Goal: Information Seeking & Learning: Learn about a topic

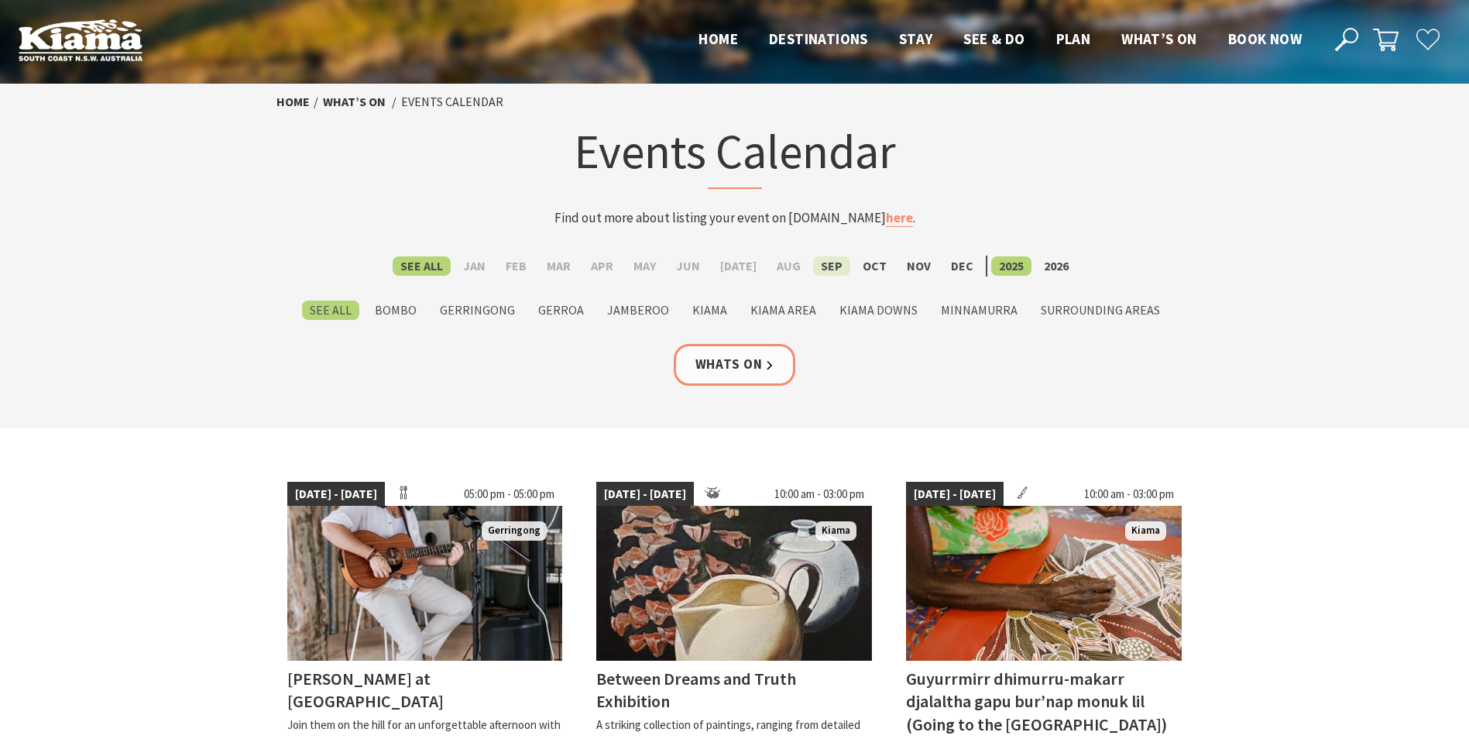
click at [819, 262] on label "Sep" at bounding box center [831, 265] width 37 height 19
click at [0, 0] on input "Sep" at bounding box center [0, 0] width 0 height 0
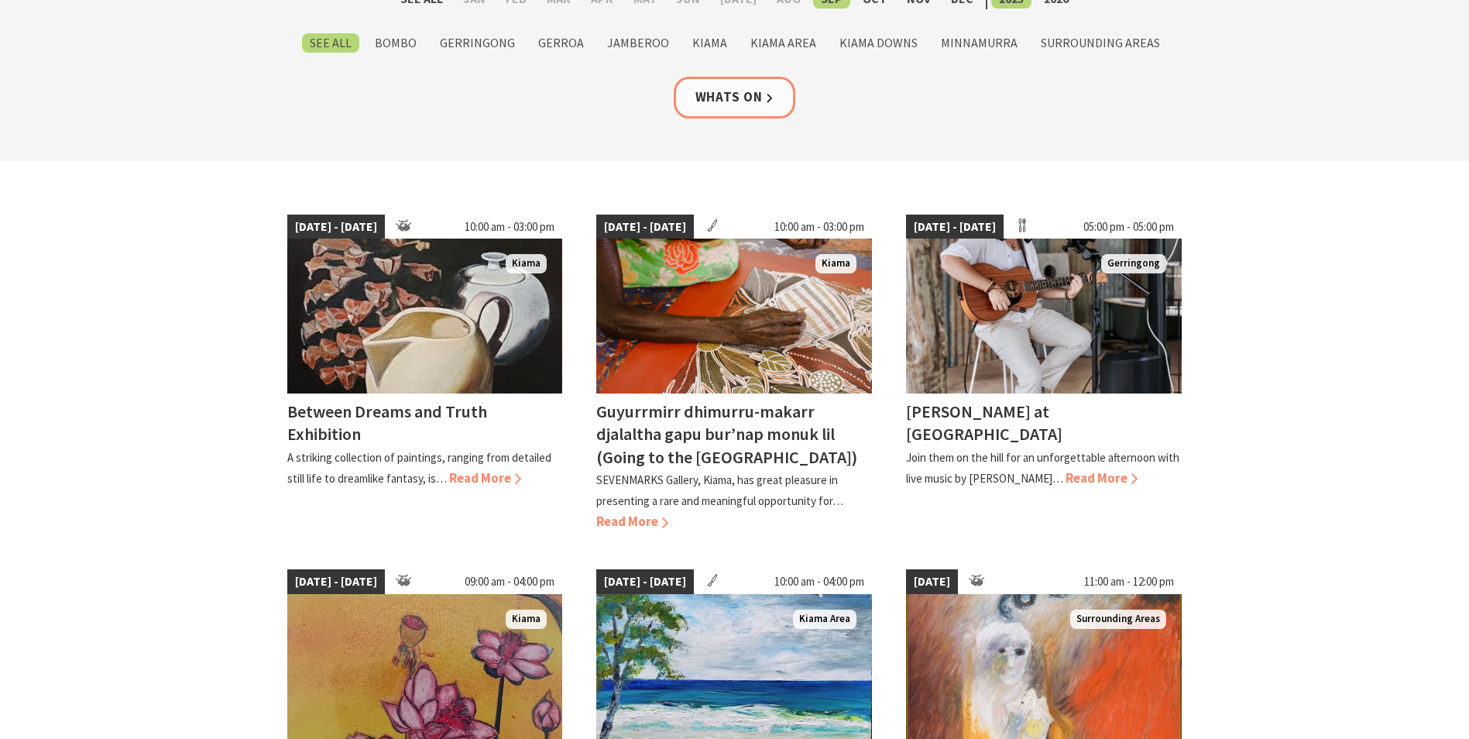
scroll to position [155, 0]
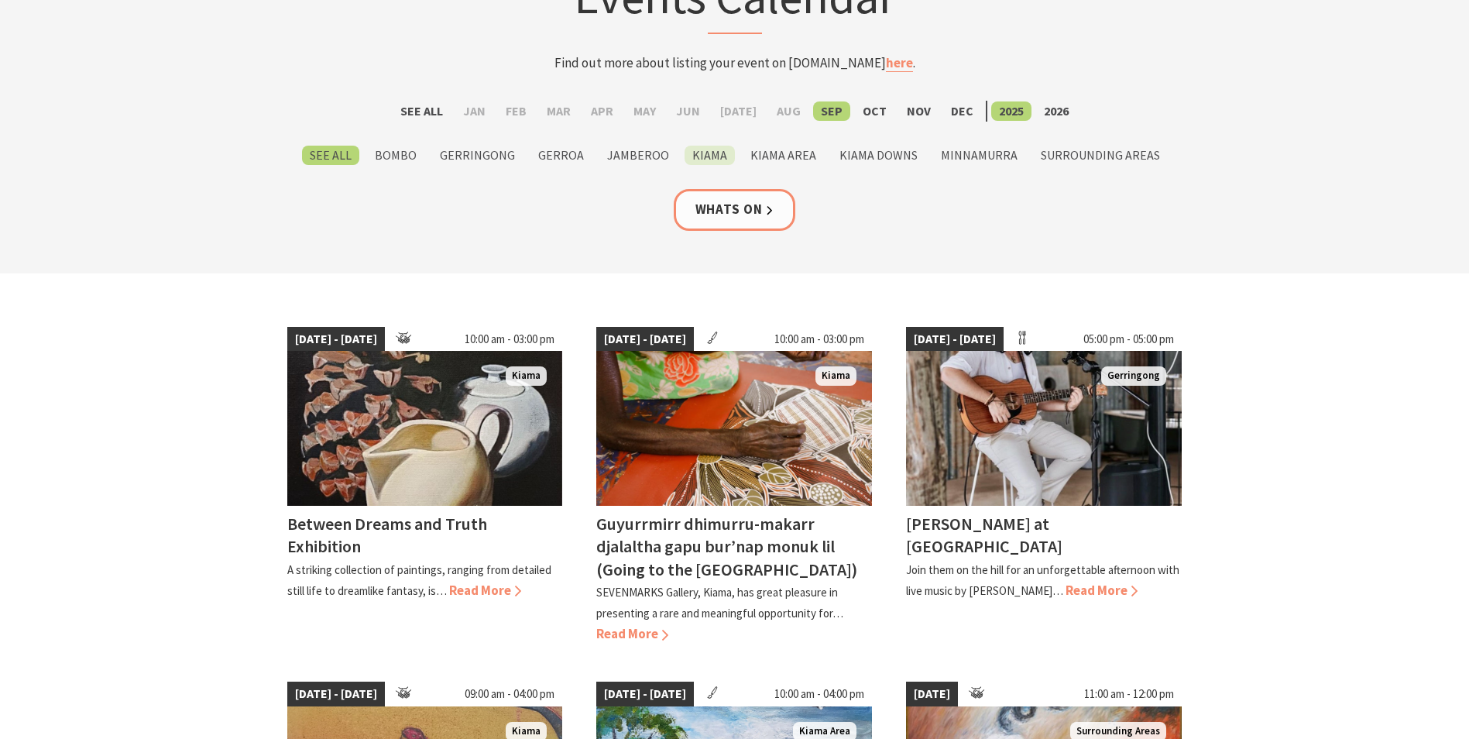
click at [711, 163] on label "Kiama" at bounding box center [710, 155] width 50 height 19
click at [0, 0] on input "Kiama" at bounding box center [0, 0] width 0 height 0
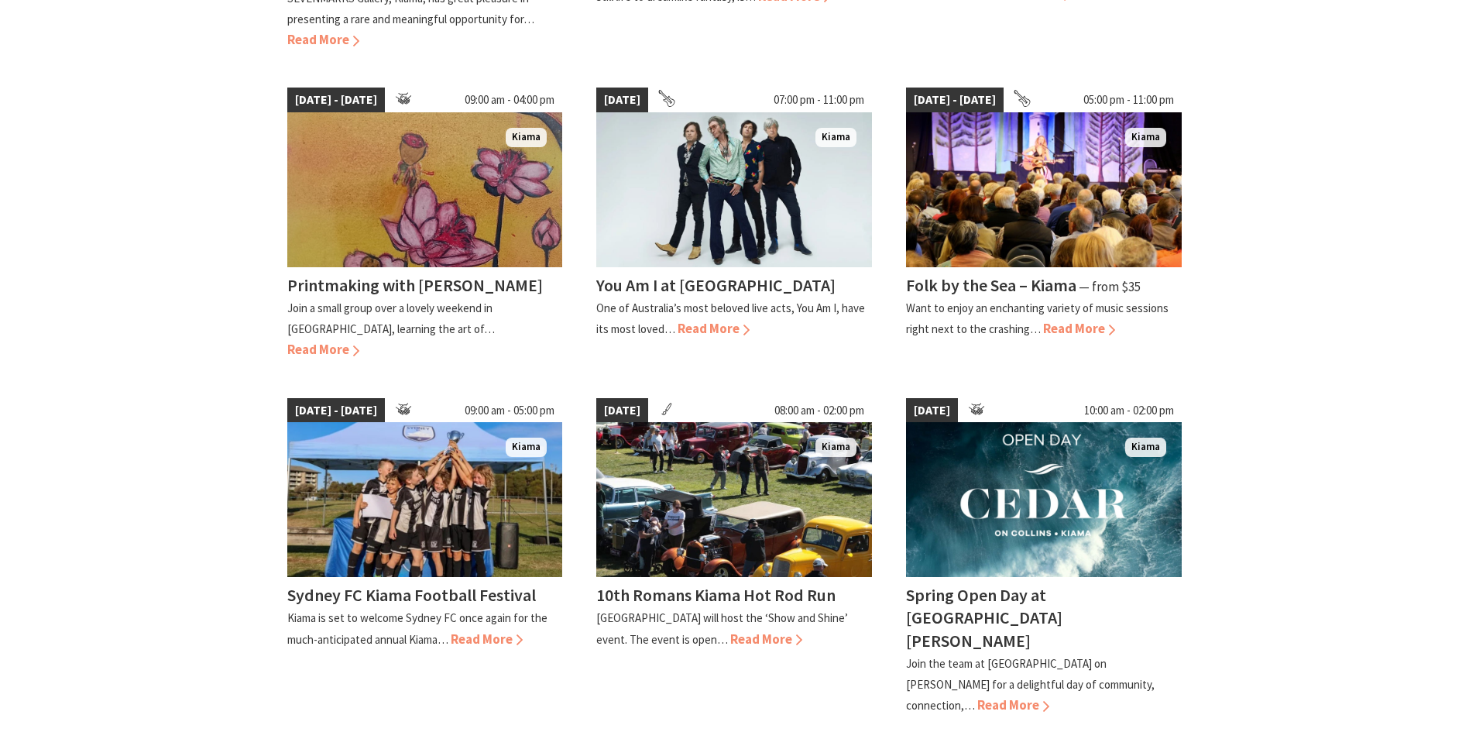
scroll to position [775, 0]
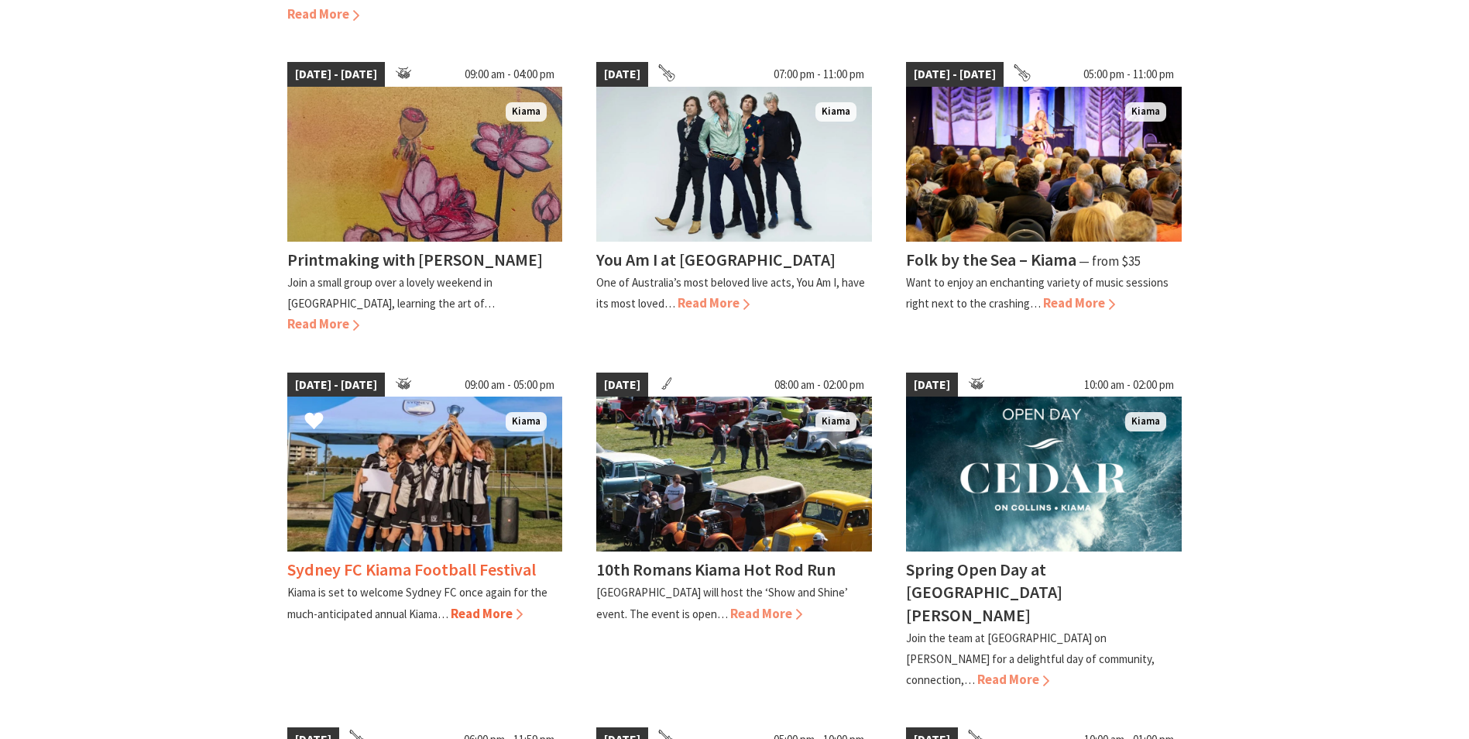
click at [496, 605] on span "Read More" at bounding box center [487, 613] width 72 height 17
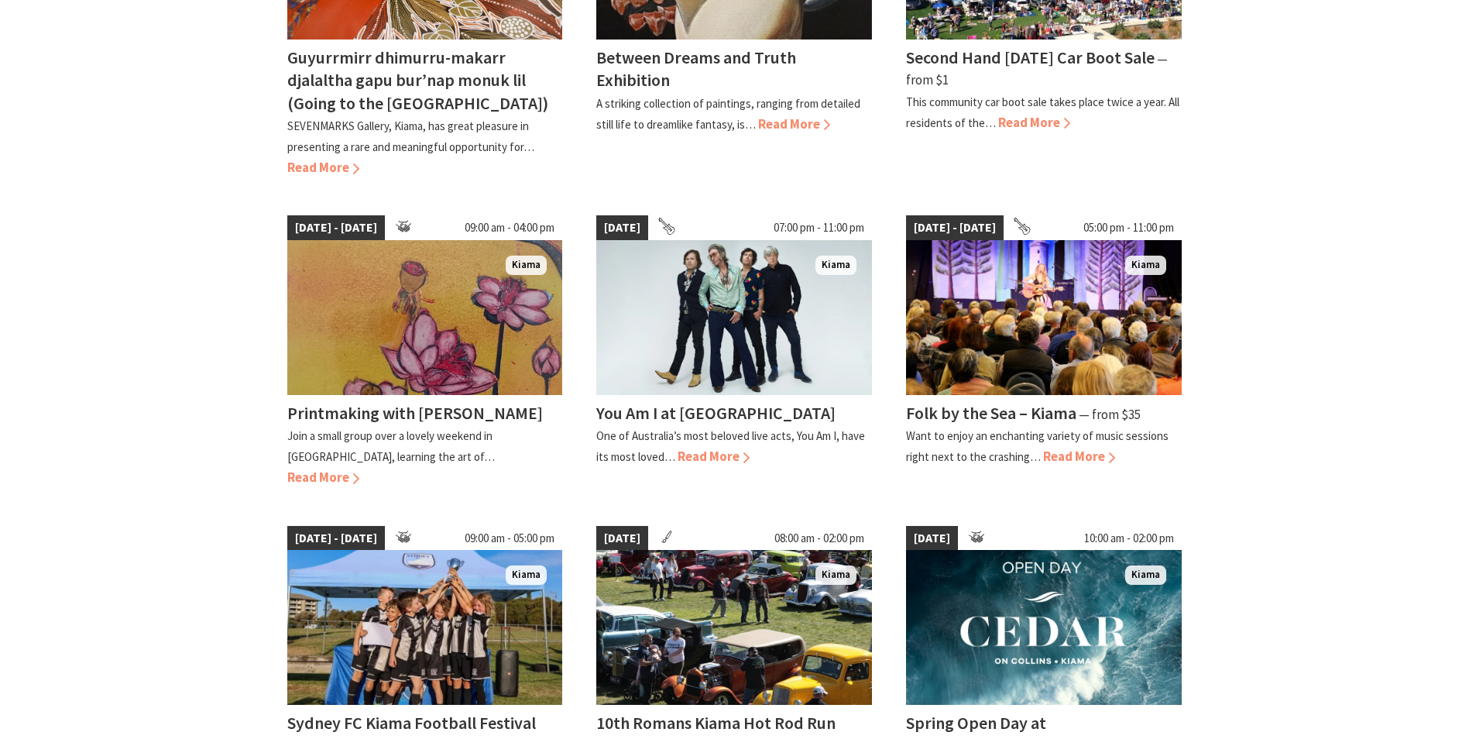
scroll to position [620, 0]
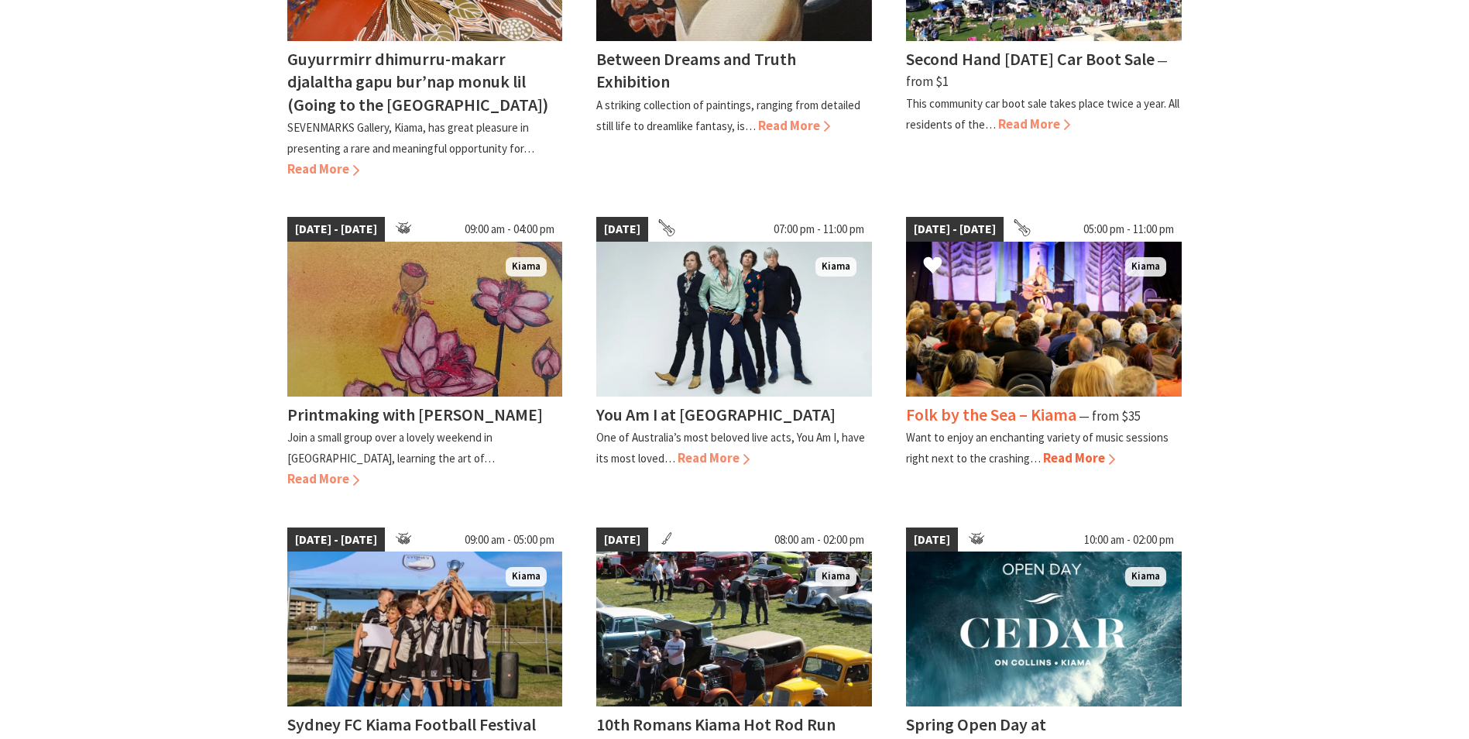
click at [1069, 460] on span "Read More" at bounding box center [1079, 457] width 72 height 17
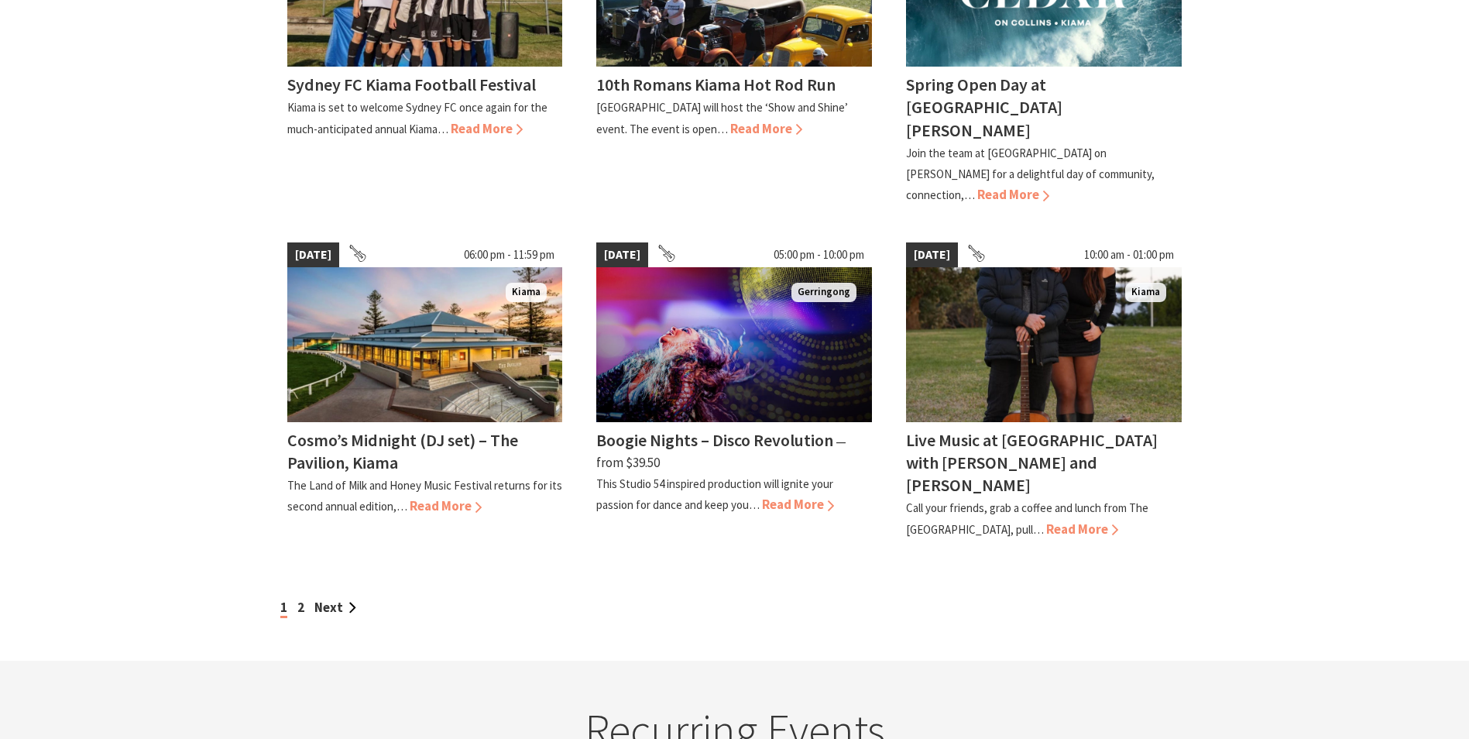
scroll to position [1472, 0]
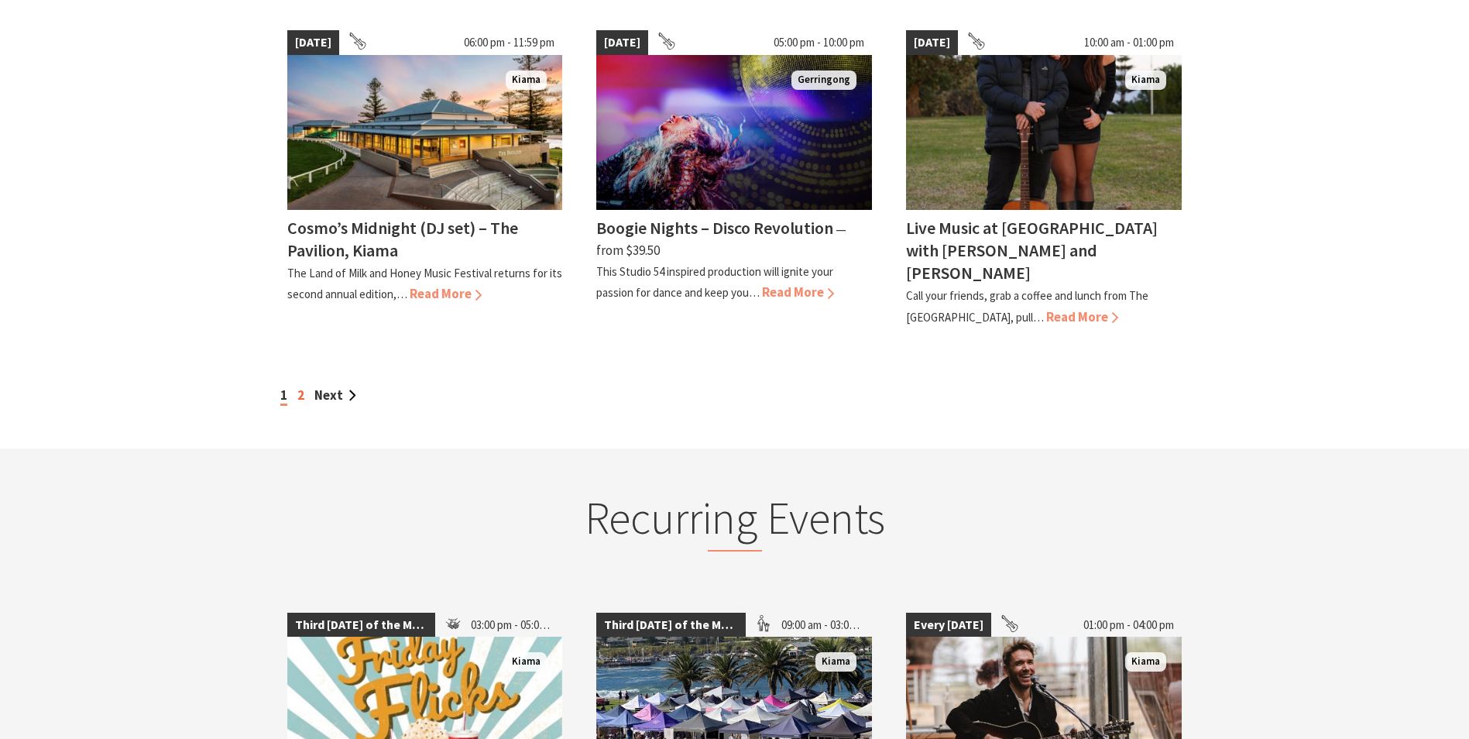
click at [303, 386] on link "2" at bounding box center [300, 394] width 7 height 17
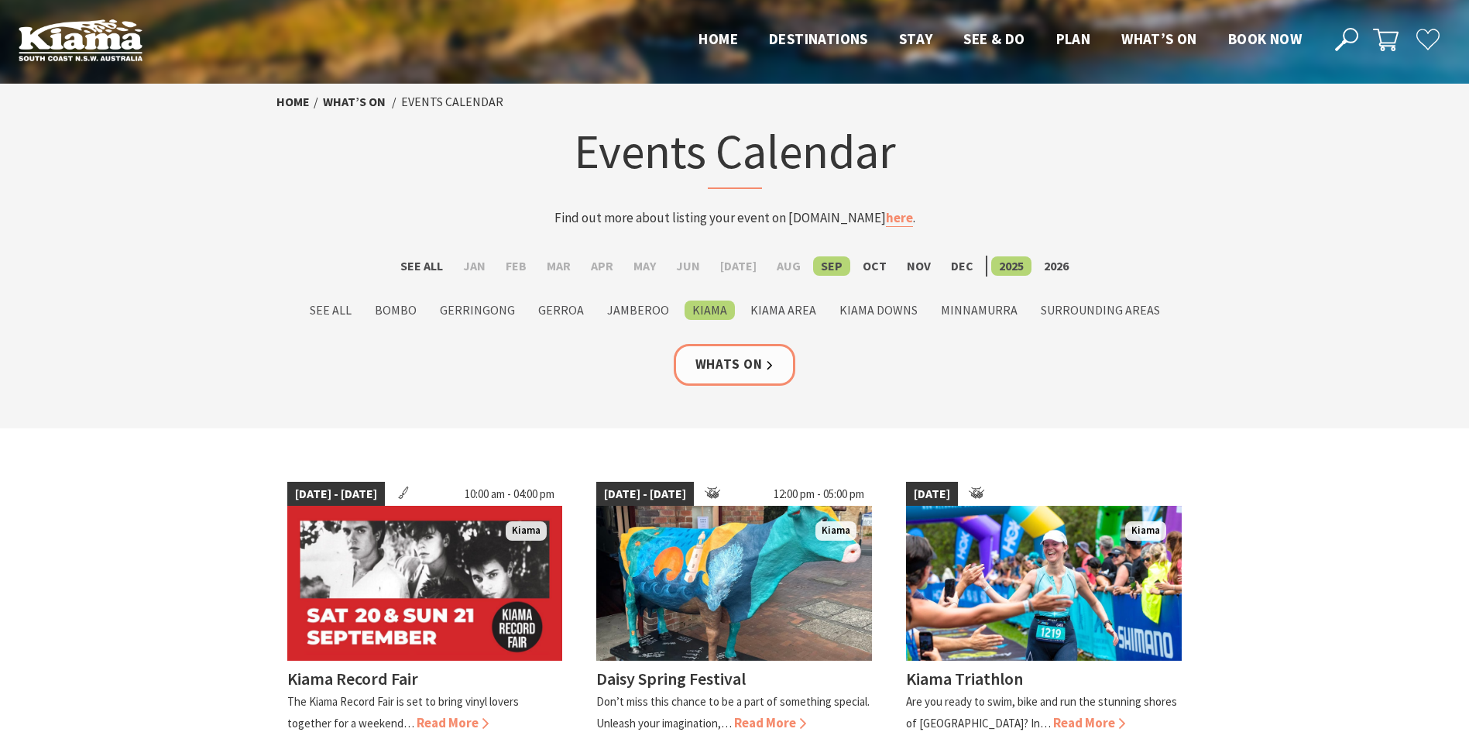
scroll to position [310, 0]
